Goal: Find specific page/section: Find specific page/section

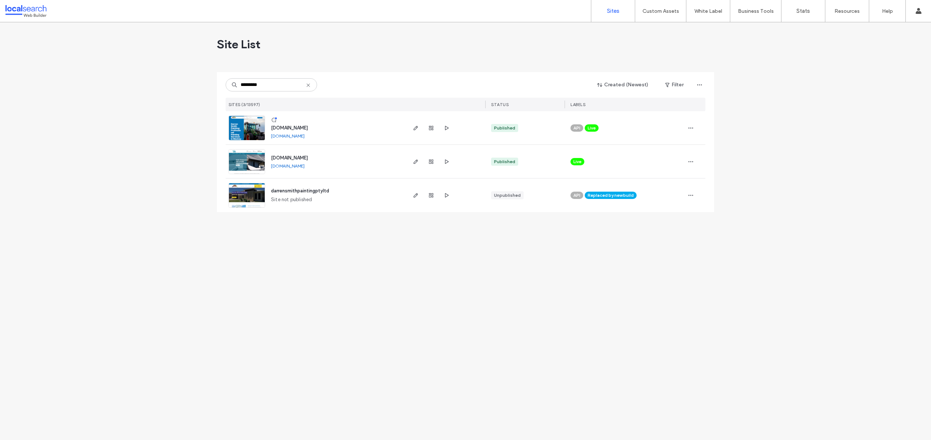
type input "*********"
click at [247, 125] on img at bounding box center [247, 141] width 36 height 50
click at [247, 126] on img at bounding box center [247, 141] width 36 height 50
click at [250, 126] on img at bounding box center [247, 141] width 36 height 50
